Goal: Task Accomplishment & Management: Use online tool/utility

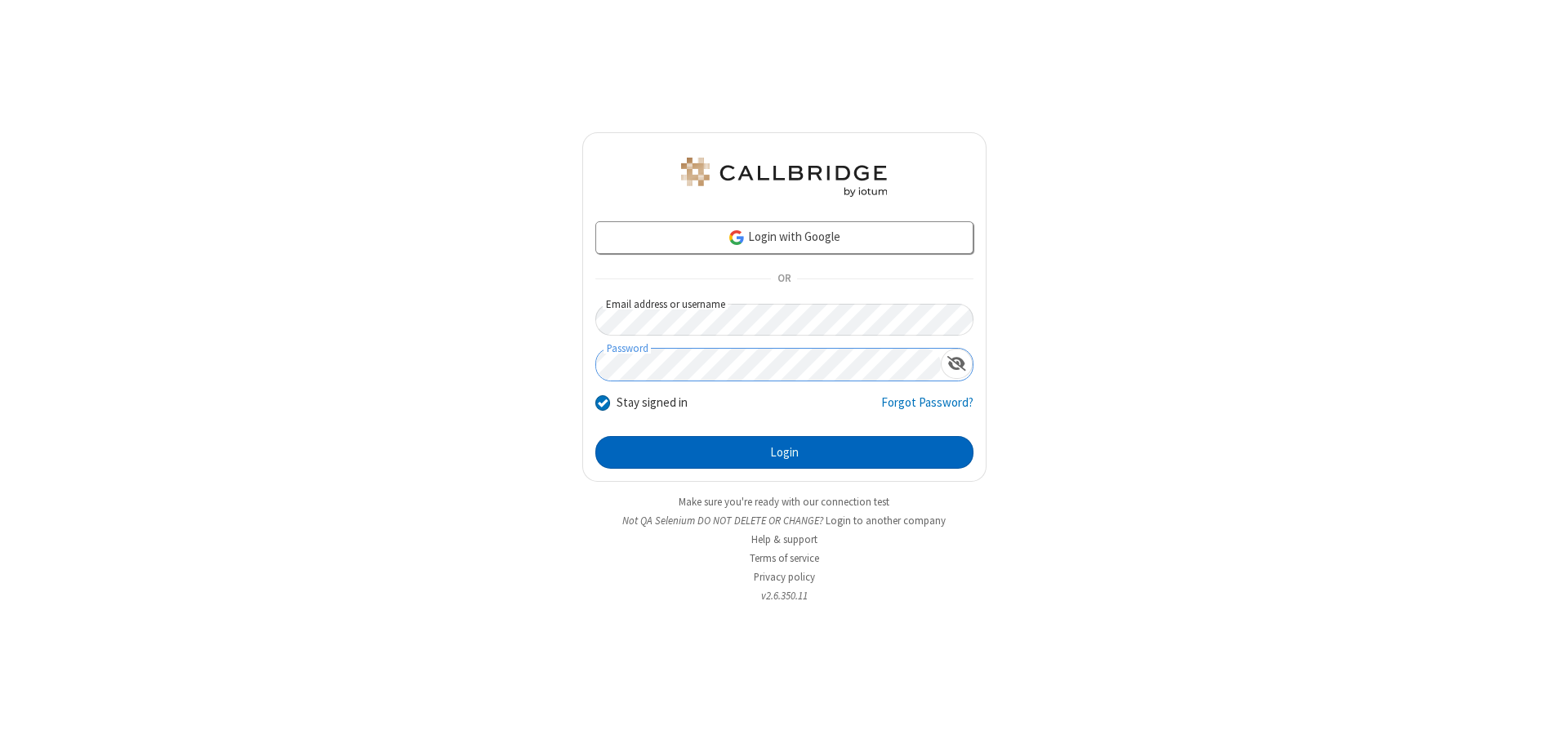
click at [784, 452] on button "Login" at bounding box center [784, 452] width 378 height 33
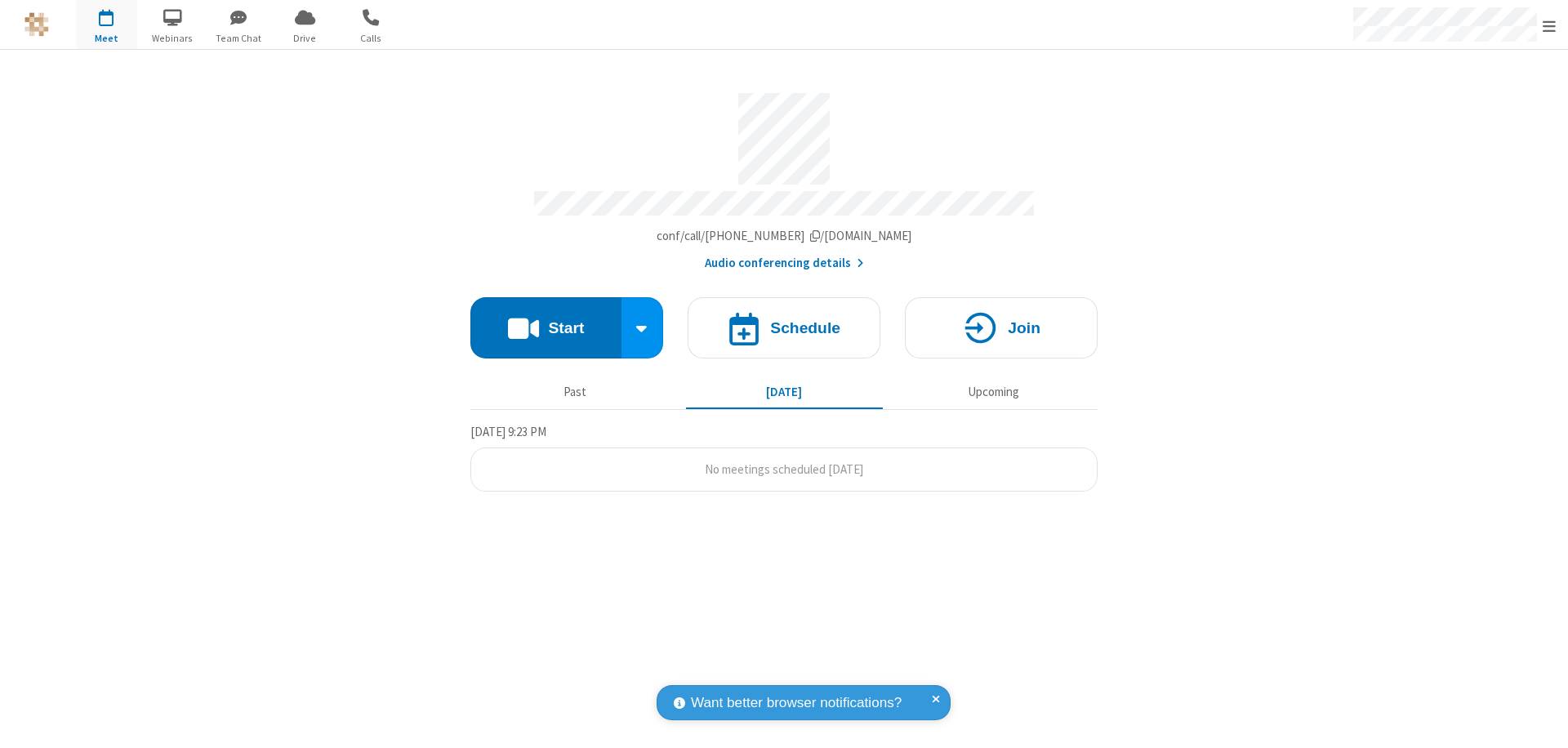
click at [545, 320] on button "Start" at bounding box center [545, 328] width 151 height 61
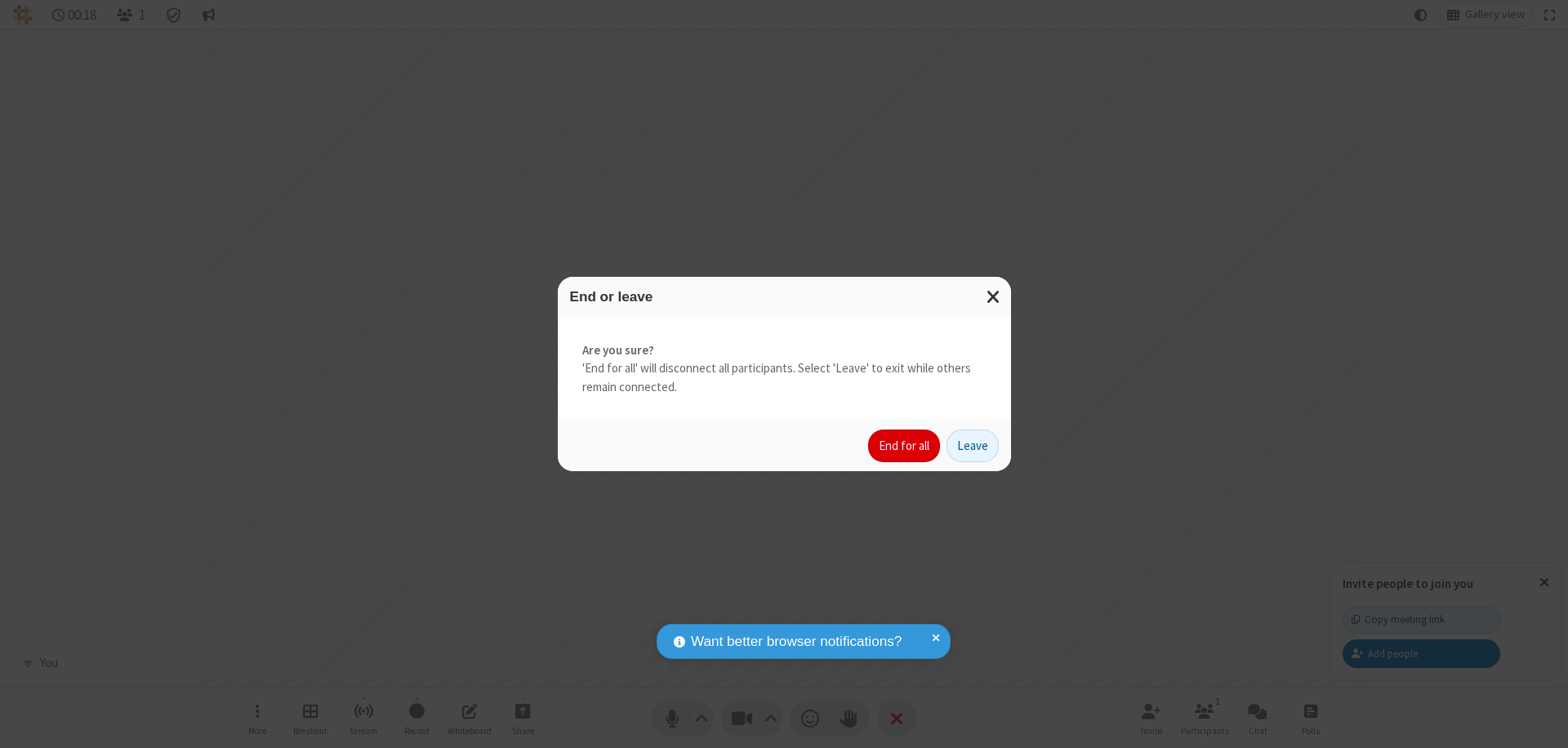
click at [905, 446] on button "End for all" at bounding box center [903, 446] width 72 height 33
